Goal: Register for event/course

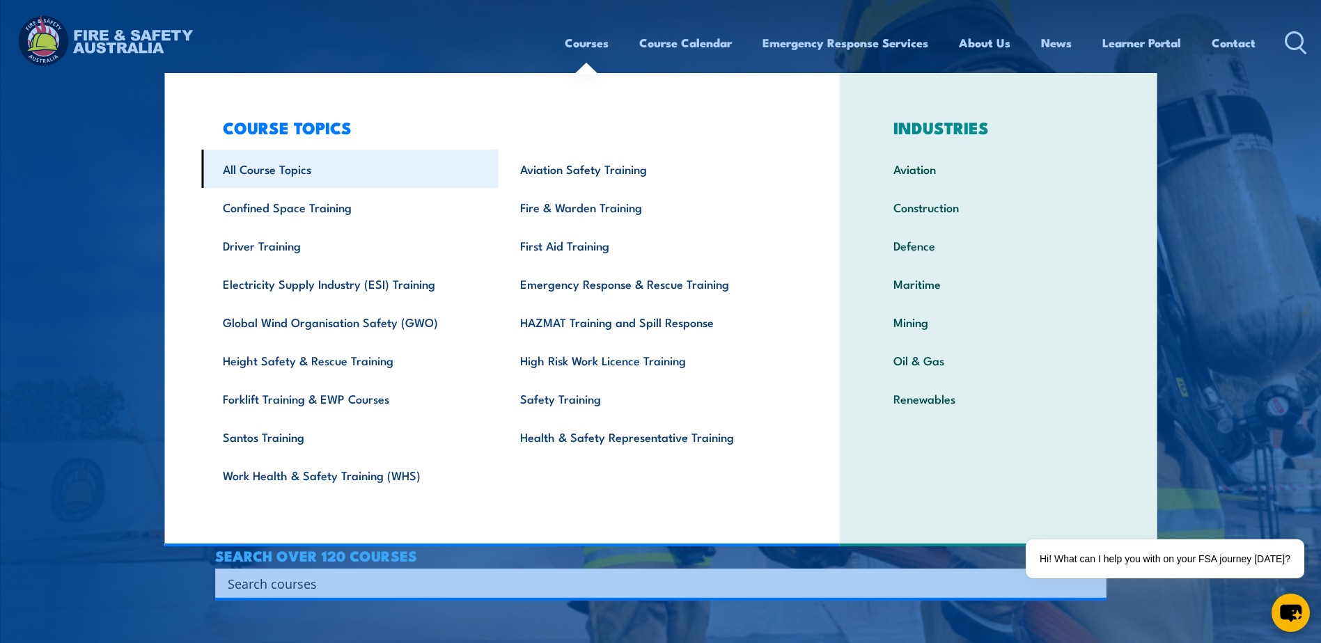
click at [262, 173] on link "All Course Topics" at bounding box center [349, 169] width 297 height 38
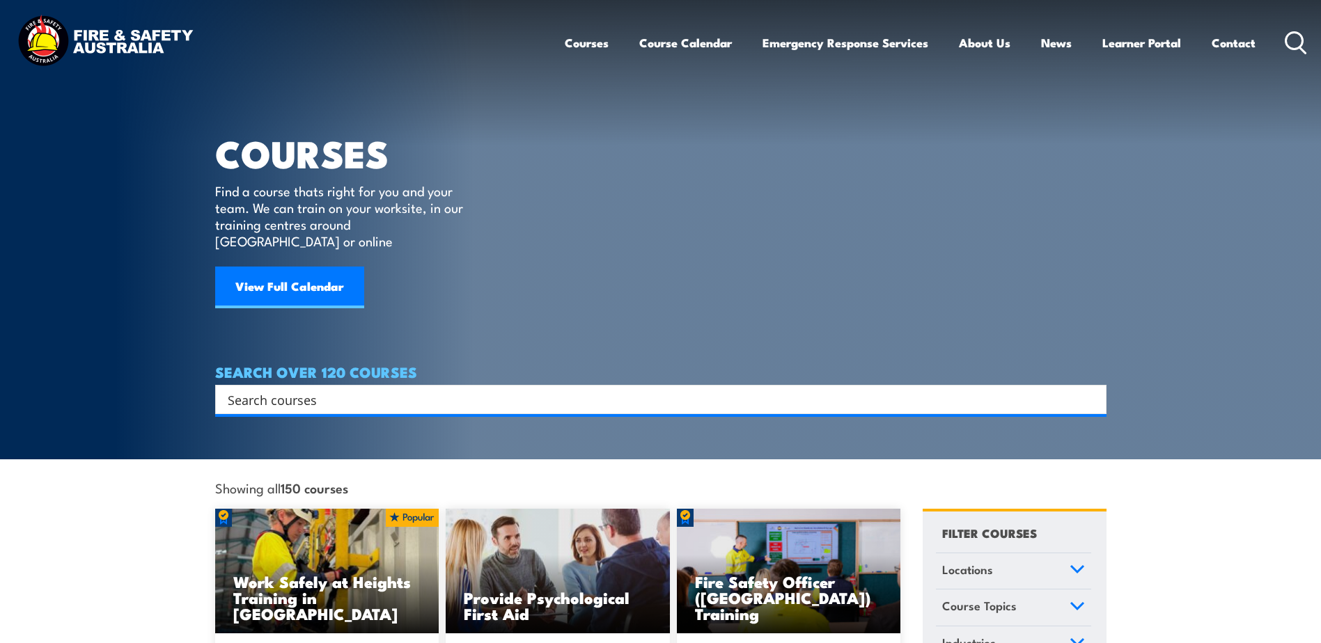
click at [331, 389] on input "Search input" at bounding box center [652, 399] width 848 height 21
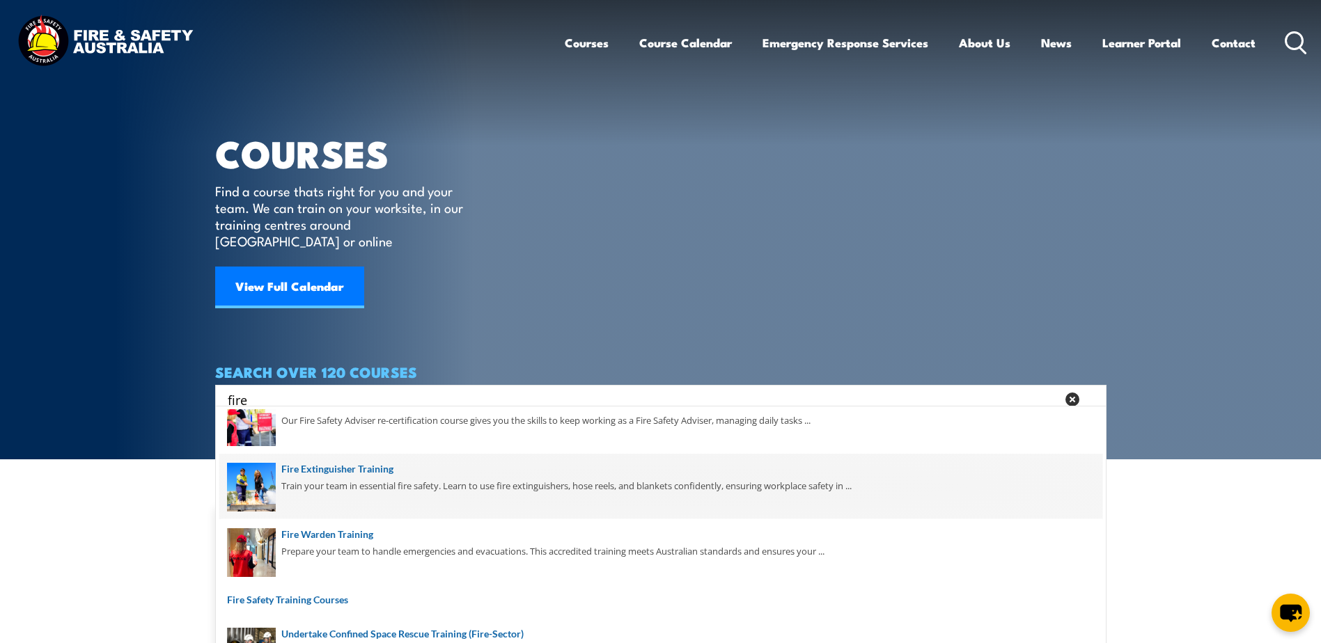
scroll to position [361, 0]
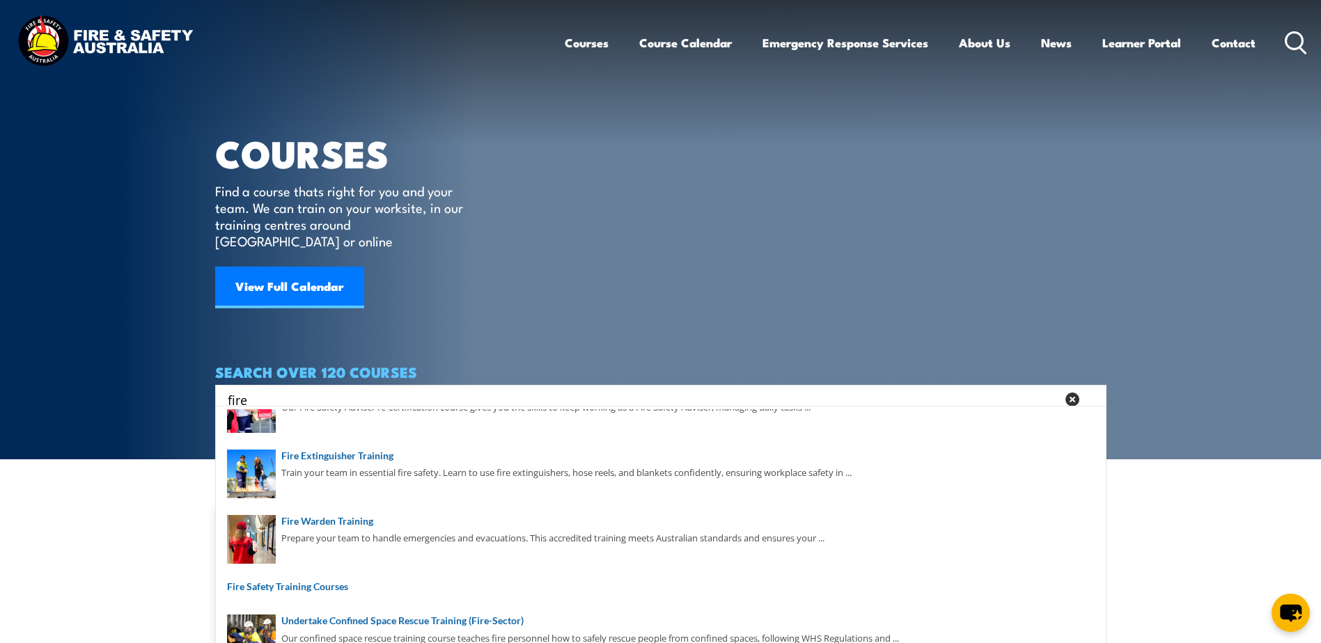
drag, startPoint x: 194, startPoint y: 394, endPoint x: 171, endPoint y: 395, distance: 23.7
click at [171, 395] on section "COURSES Find a course thats right for you and your team. We can train on your w…" at bounding box center [660, 229] width 1321 height 459
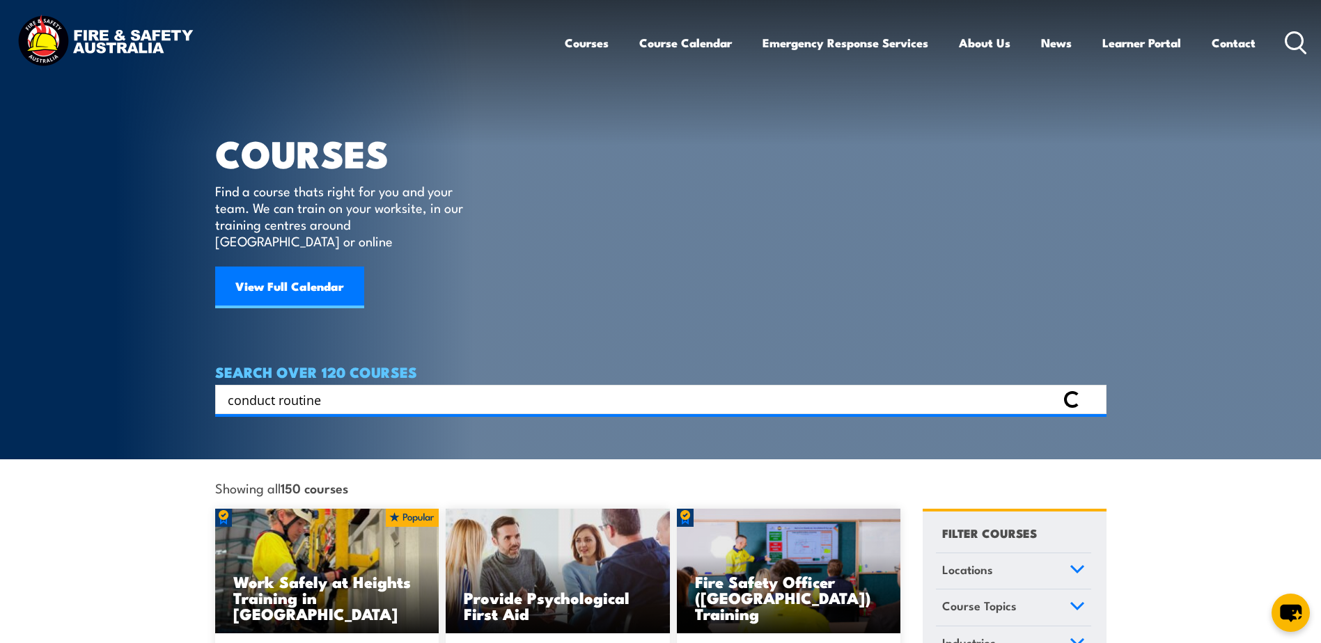
scroll to position [0, 0]
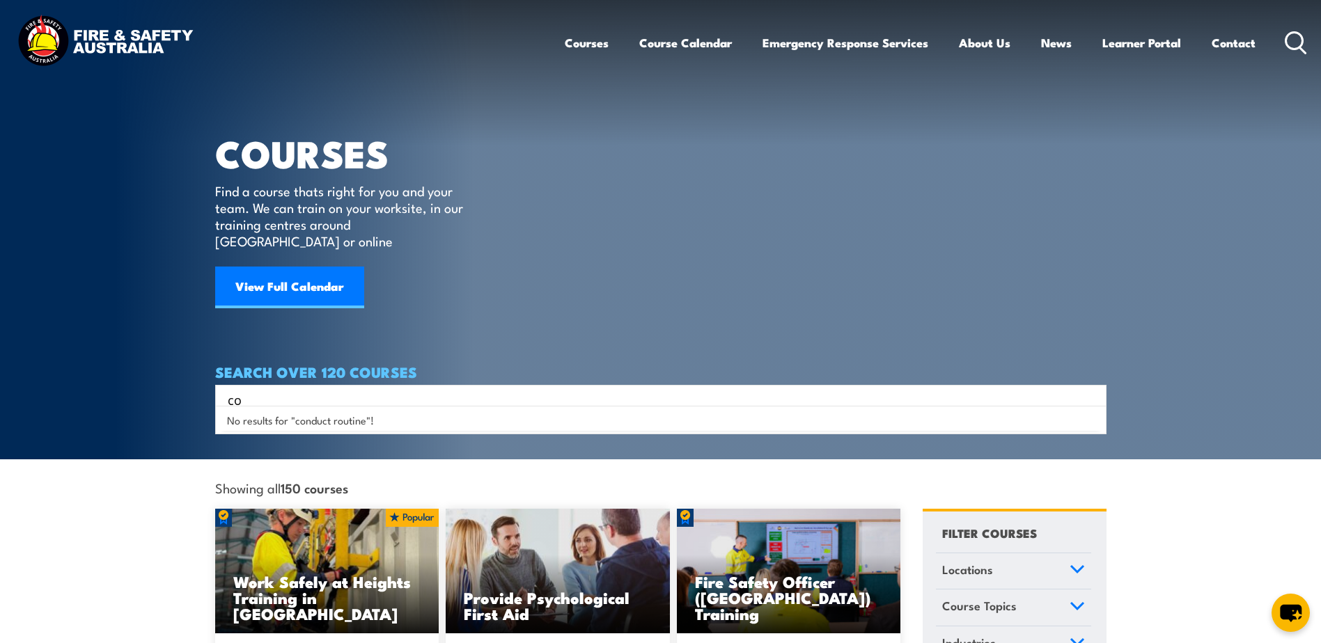
type input "c"
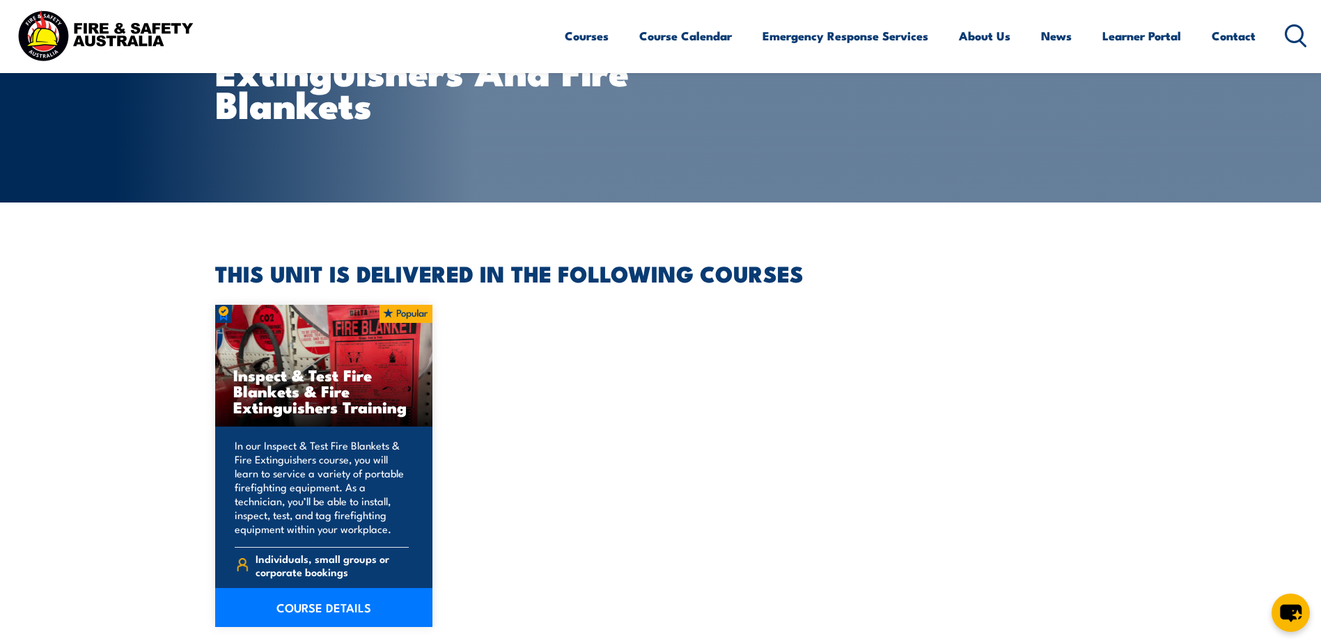
scroll to position [278, 0]
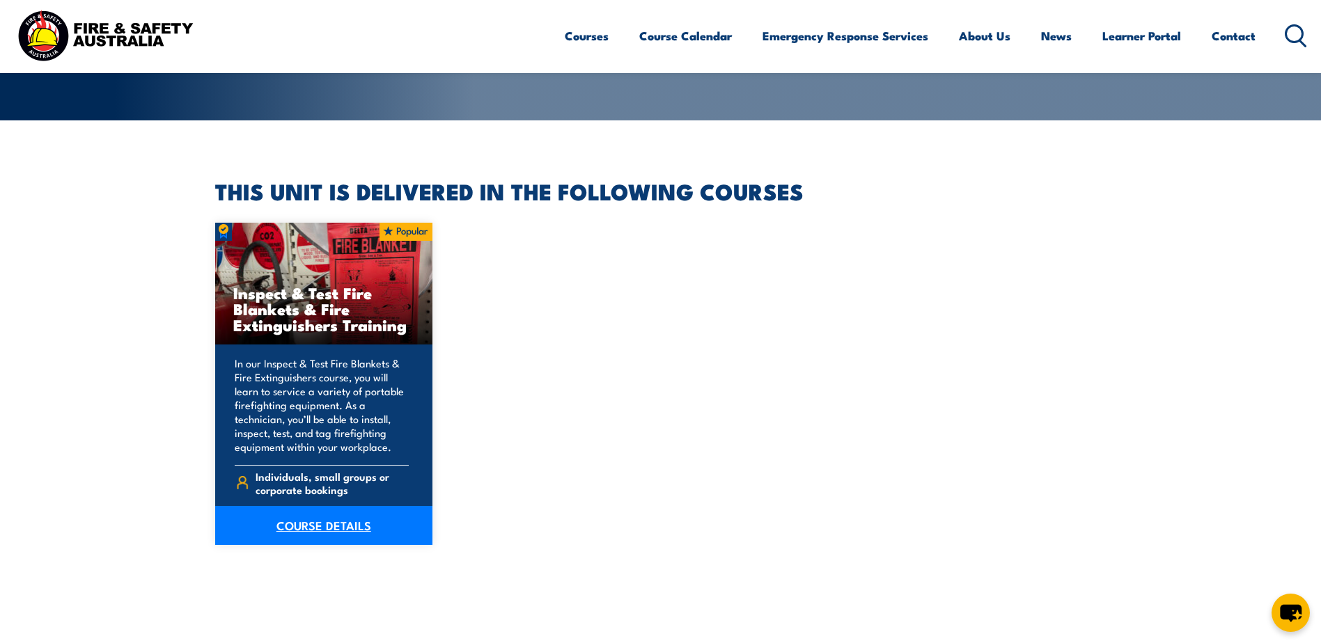
click at [383, 513] on link "COURSE DETAILS" at bounding box center [324, 525] width 218 height 39
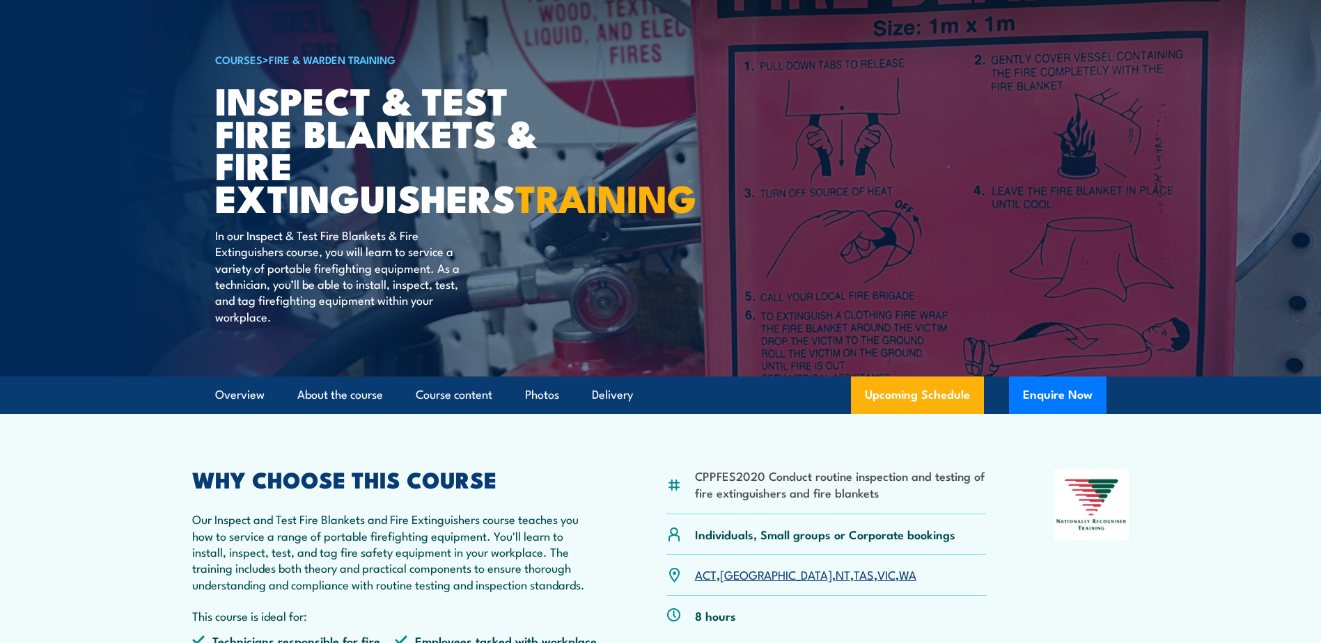
scroll to position [278, 0]
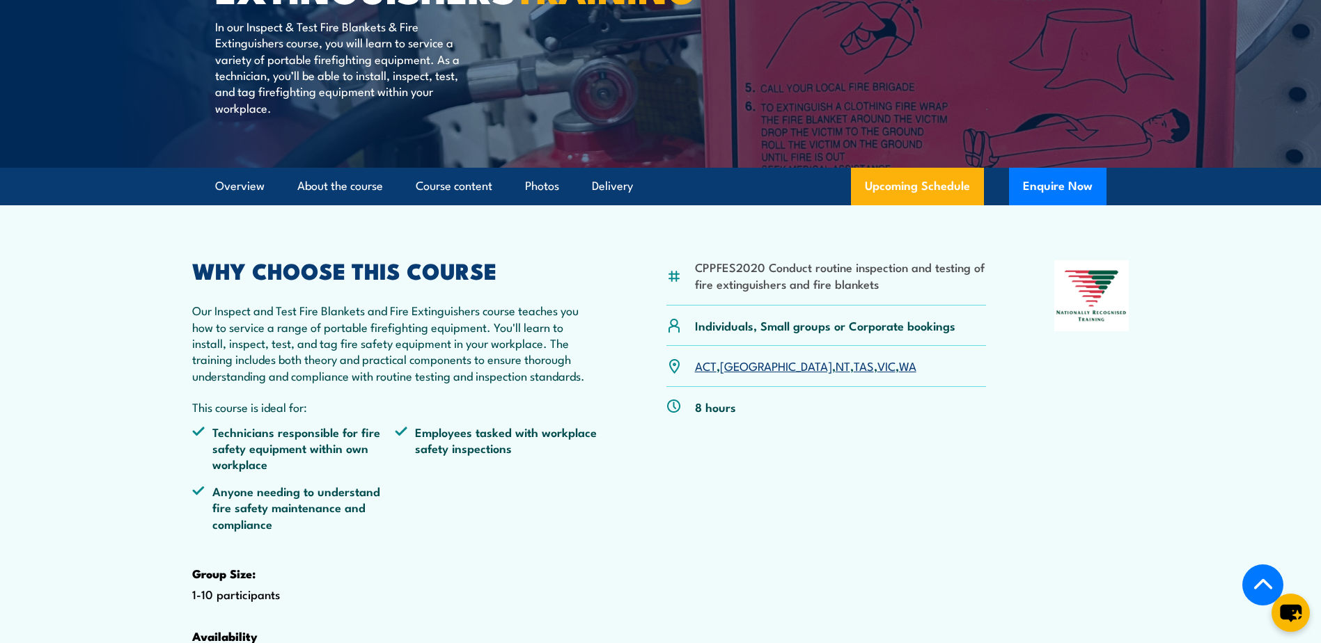
click at [732, 374] on link "[GEOGRAPHIC_DATA]" at bounding box center [776, 365] width 112 height 17
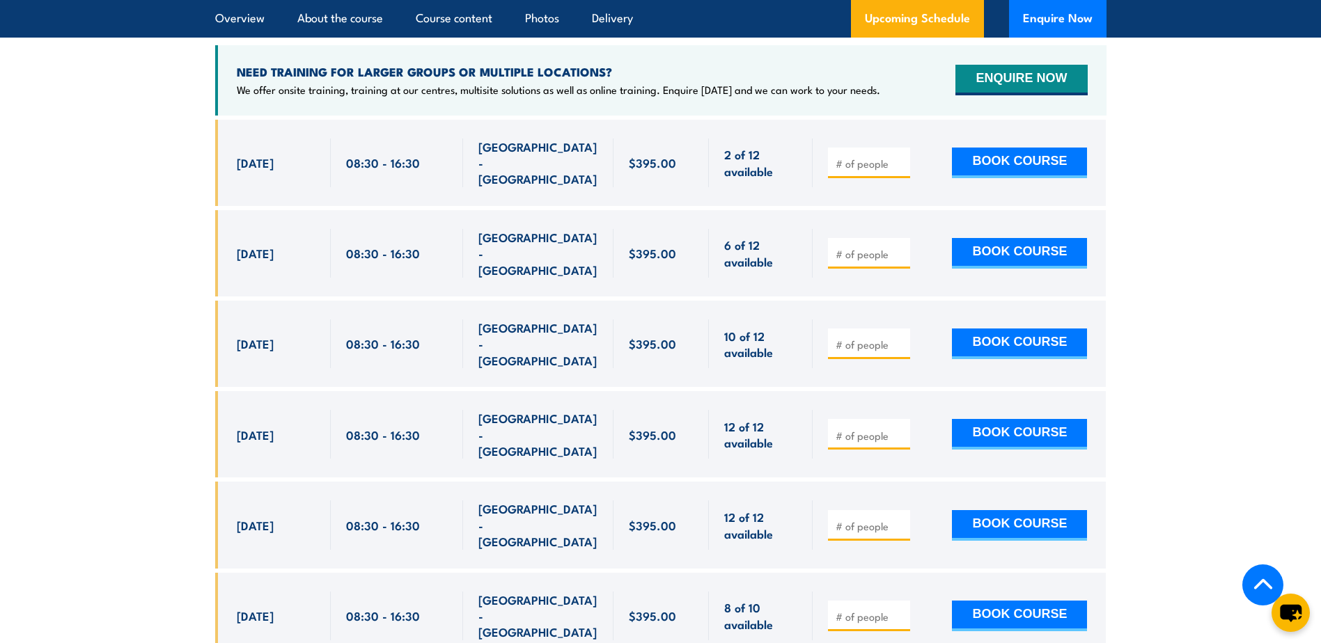
scroll to position [2725, 0]
